Goal: Information Seeking & Learning: Learn about a topic

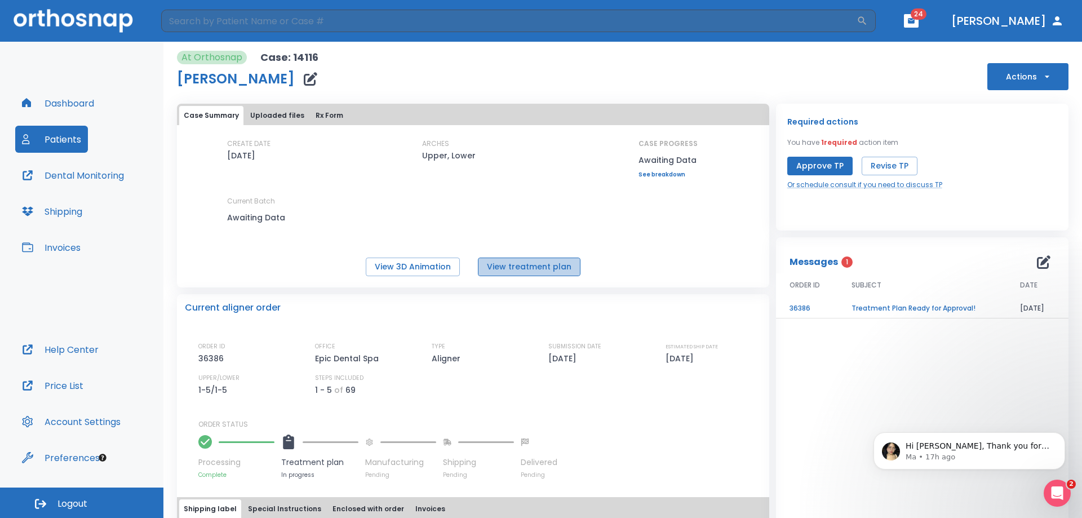
click at [530, 266] on button "View treatment plan" at bounding box center [529, 267] width 103 height 19
click at [422, 263] on button "View 3D Animation" at bounding box center [413, 267] width 94 height 19
